Goal: Task Accomplishment & Management: Complete application form

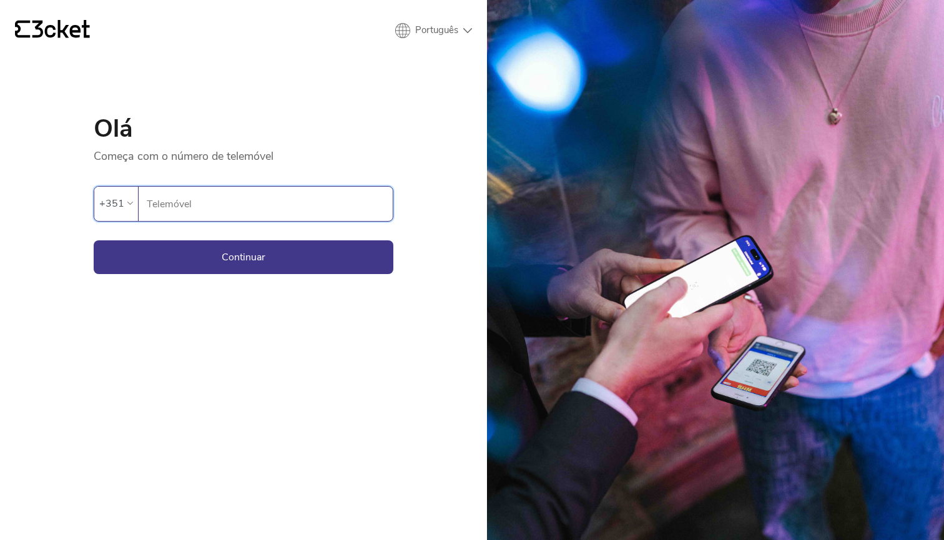
click at [204, 200] on input "Telemóvel" at bounding box center [269, 204] width 247 height 34
type input "913935925"
click at [248, 250] on button "Continuar" at bounding box center [244, 257] width 300 height 34
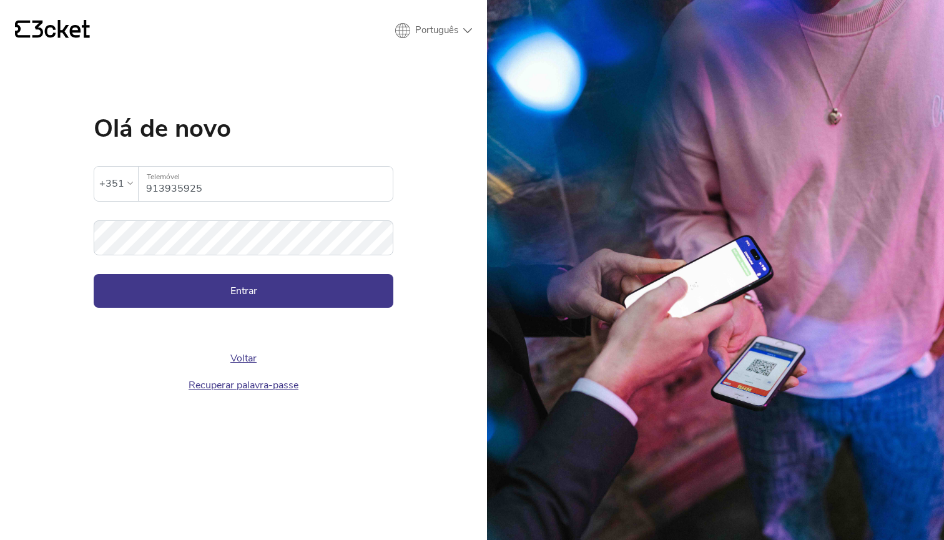
type input "3cket"
click at [298, 288] on button "Entrar" at bounding box center [244, 291] width 300 height 34
click at [200, 187] on input "3cket" at bounding box center [269, 184] width 247 height 34
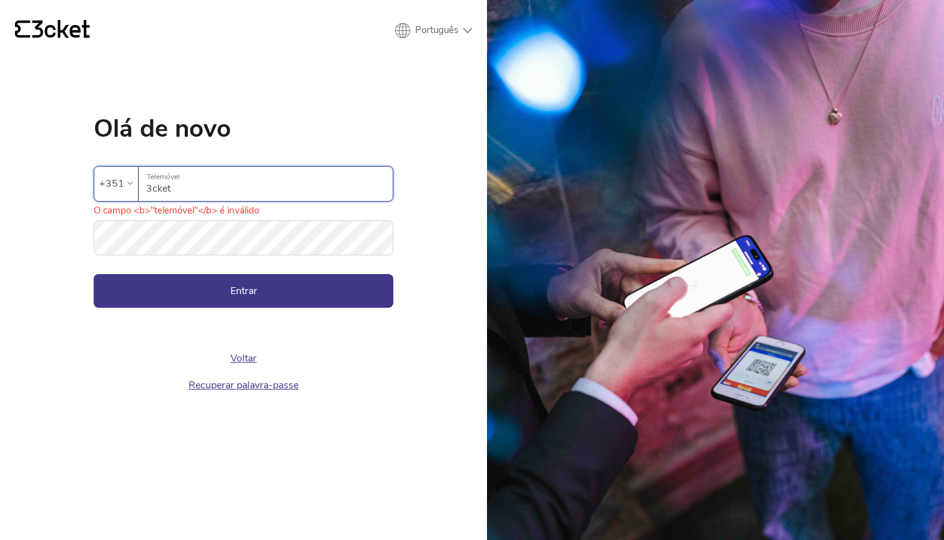
click at [46, 26] on icon "{' '}" at bounding box center [52, 29] width 75 height 19
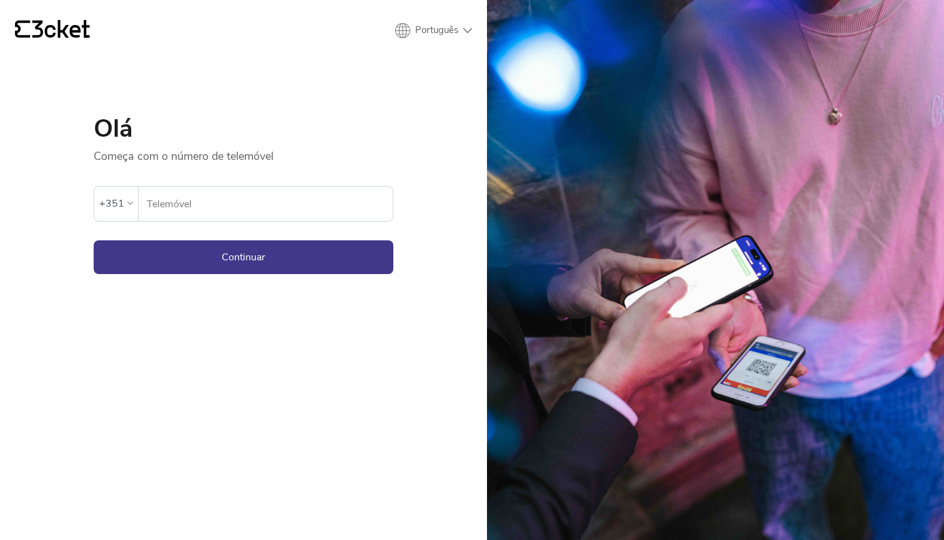
click at [257, 217] on input "Telemóvel" at bounding box center [269, 204] width 247 height 34
click at [413, 99] on div "{' '} Português English Português Español Olá Começa com o número de telemóvel …" at bounding box center [243, 270] width 487 height 540
click at [207, 205] on input "Telemóvel" at bounding box center [269, 204] width 247 height 34
